Goal: Transaction & Acquisition: Purchase product/service

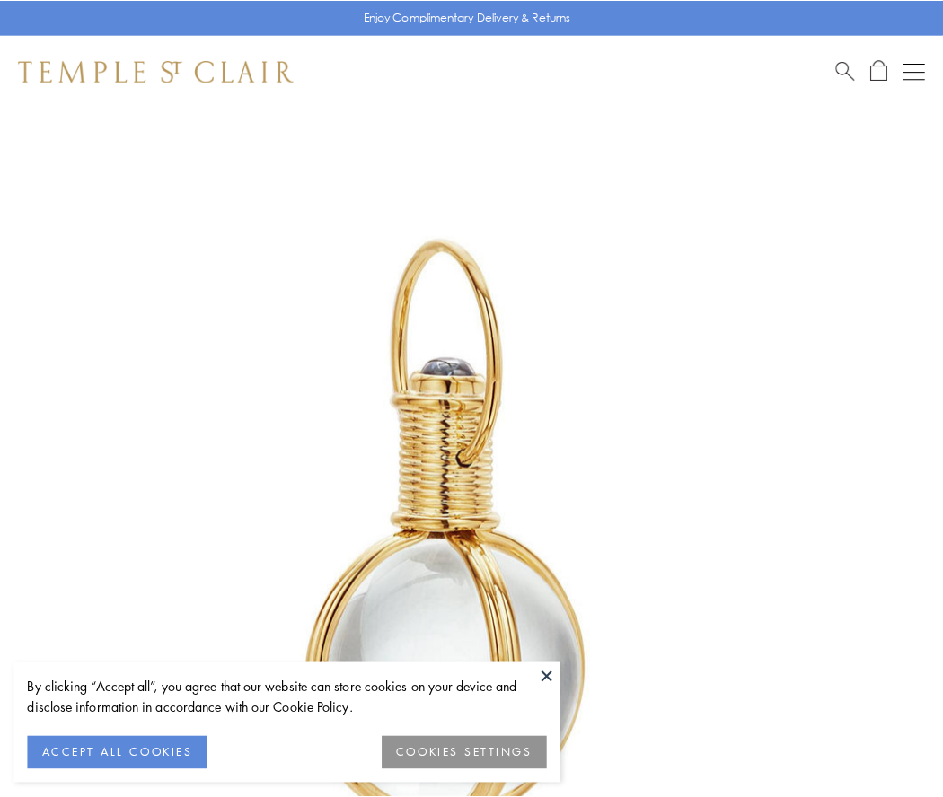
scroll to position [469, 0]
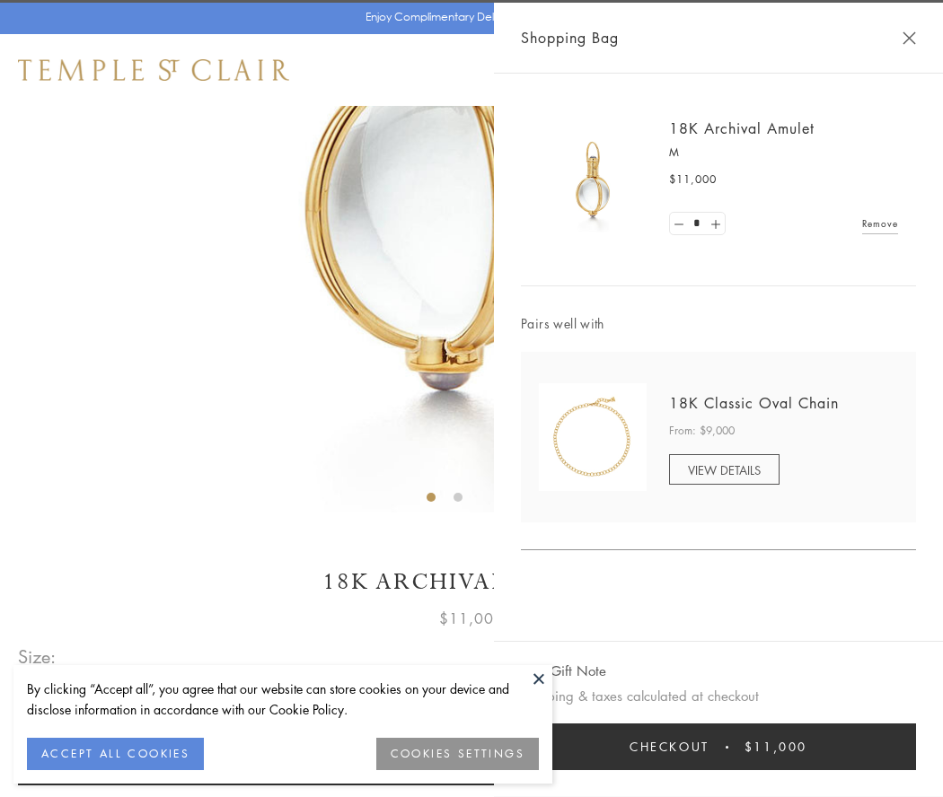
click at [718, 747] on button "Checkout $11,000" at bounding box center [718, 747] width 395 height 47
